Goal: Information Seeking & Learning: Learn about a topic

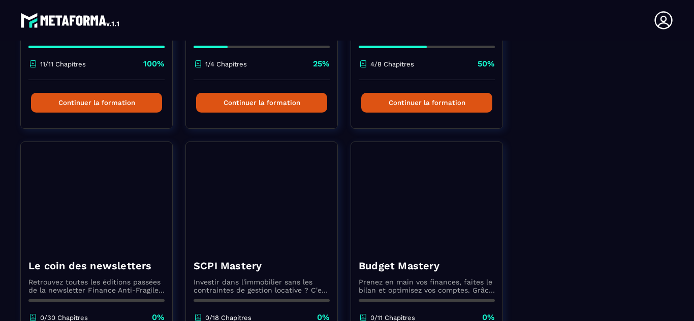
scroll to position [74, 0]
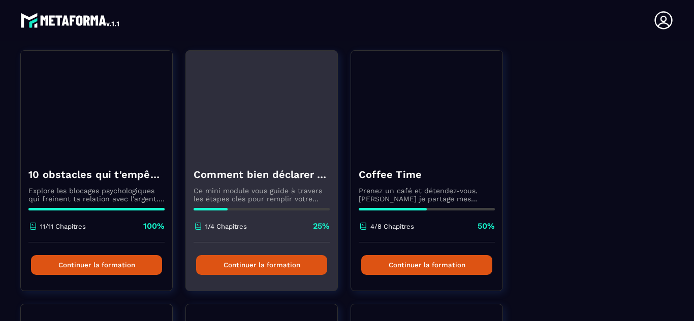
click at [269, 263] on button "Continuer la formation" at bounding box center [261, 265] width 131 height 20
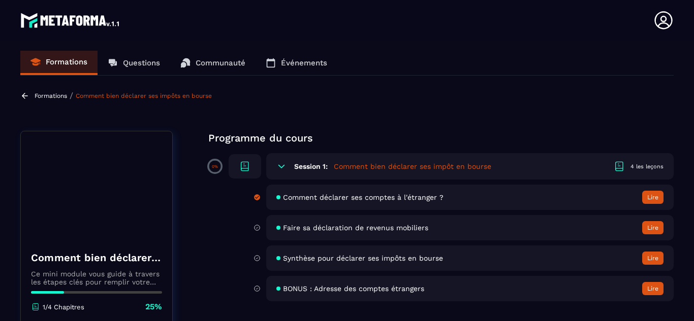
click at [651, 227] on button "Lire" at bounding box center [652, 227] width 21 height 13
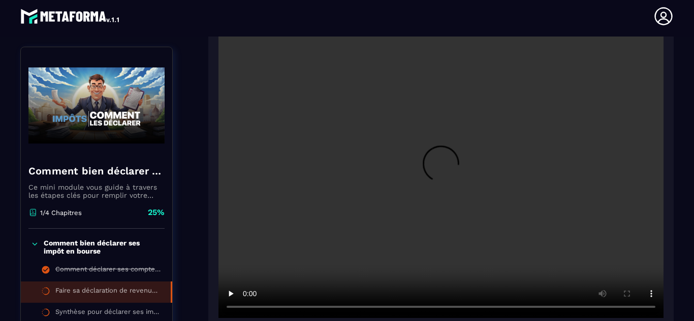
scroll to position [199, 0]
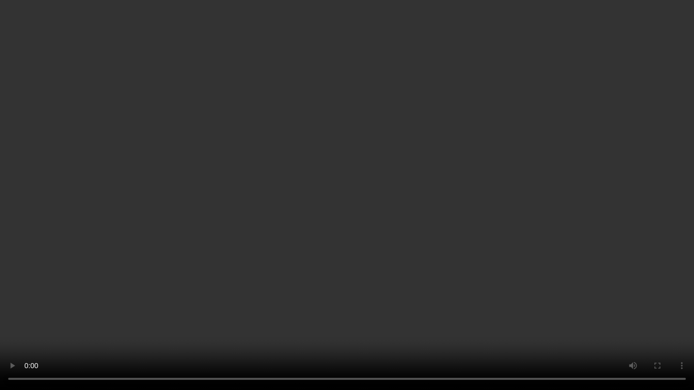
click at [90, 279] on video at bounding box center [347, 195] width 694 height 390
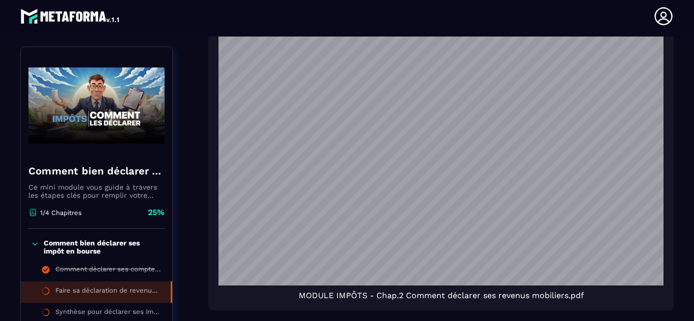
scroll to position [950, 0]
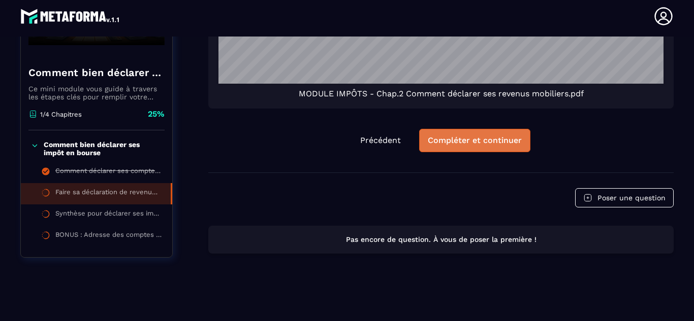
click at [463, 142] on div "Compléter et continuer" at bounding box center [475, 141] width 94 height 10
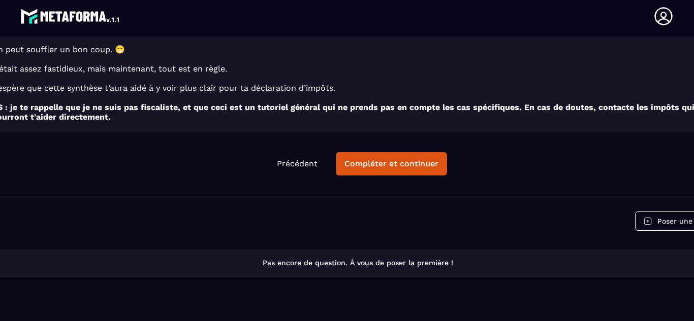
scroll to position [6130, 226]
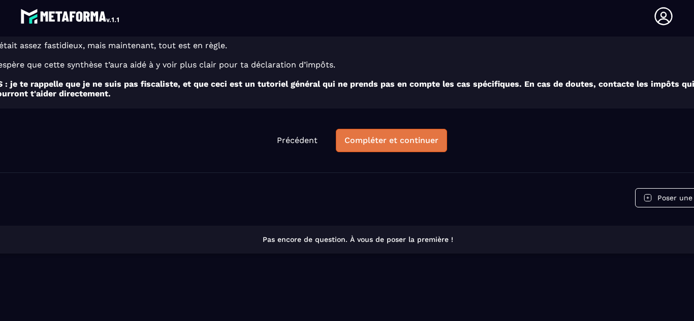
click at [379, 140] on div "Compléter et continuer" at bounding box center [391, 141] width 94 height 10
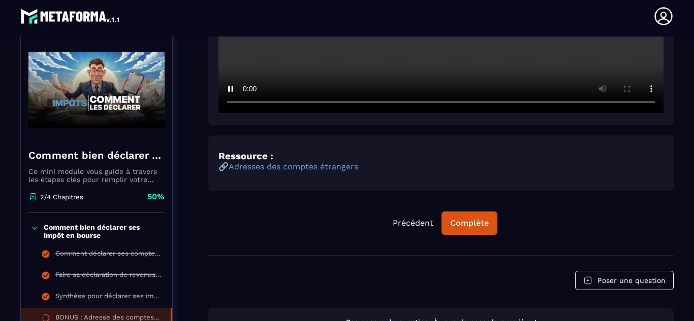
scroll to position [351, 0]
click at [459, 221] on div "Complète" at bounding box center [469, 223] width 39 height 10
click at [463, 221] on div "Continuer" at bounding box center [469, 223] width 40 height 10
click at [463, 227] on div "Continuer" at bounding box center [469, 223] width 40 height 10
